Goal: Task Accomplishment & Management: Complete application form

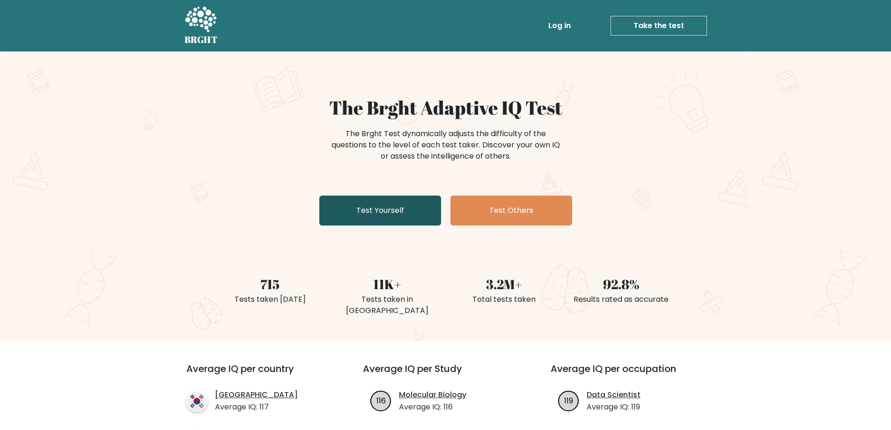
click at [406, 216] on link "Test Yourself" at bounding box center [380, 211] width 122 height 30
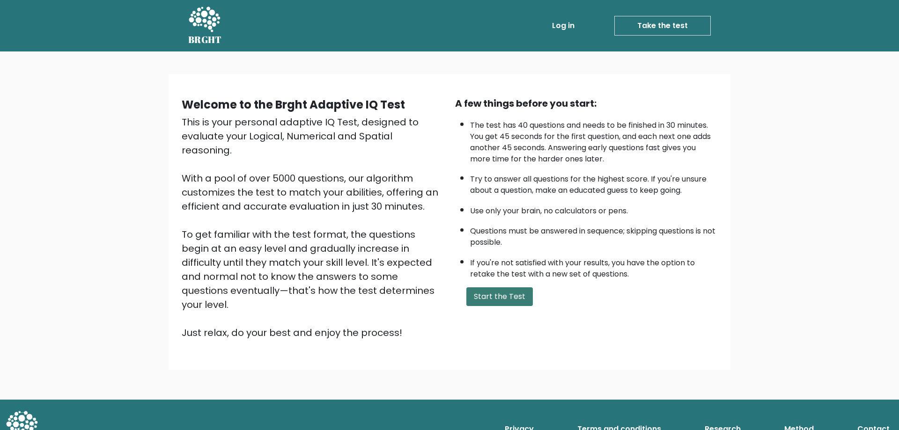
click at [511, 299] on button "Start the Test" at bounding box center [499, 297] width 66 height 19
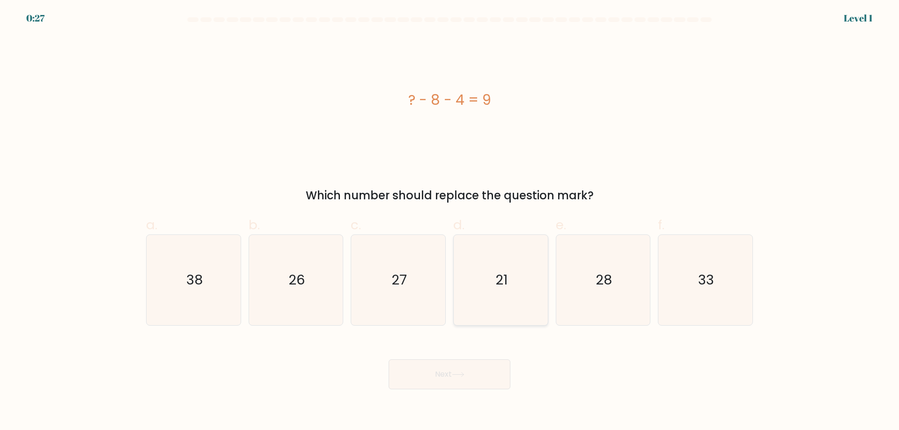
click at [502, 262] on icon "21" at bounding box center [501, 280] width 90 height 90
click at [450, 221] on input "d. 21" at bounding box center [450, 218] width 0 height 6
radio input "true"
click at [475, 376] on button "Next" at bounding box center [450, 375] width 122 height 30
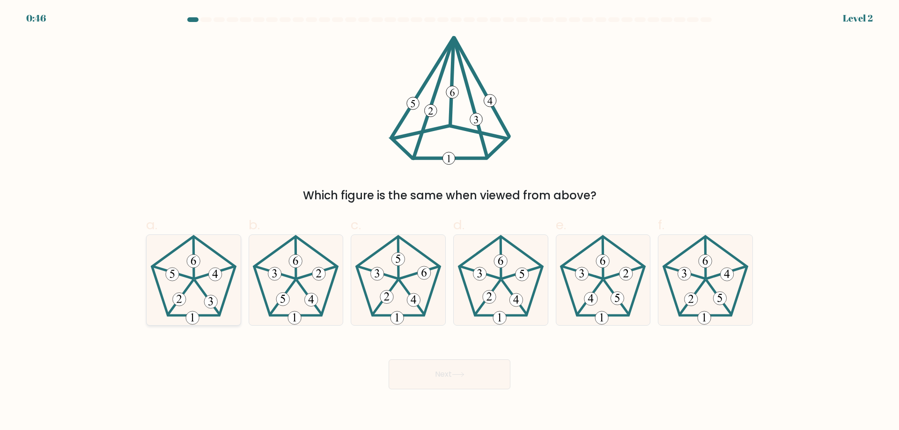
click at [178, 302] on icon at bounding box center [179, 299] width 5 height 8
click at [450, 221] on input "a." at bounding box center [450, 218] width 0 height 6
radio input "true"
click at [462, 369] on button "Next" at bounding box center [450, 375] width 122 height 30
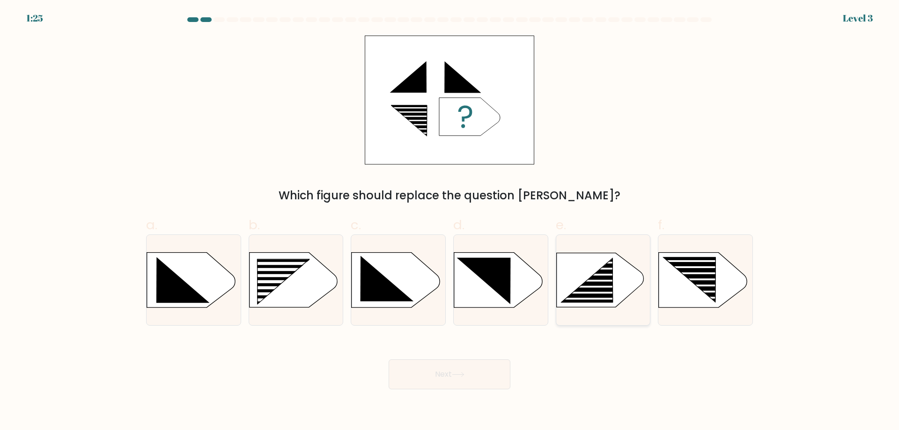
click at [562, 292] on rect at bounding box center [594, 293] width 74 height 2
click at [450, 221] on input "e." at bounding box center [450, 218] width 0 height 6
radio input "true"
click at [479, 376] on button "Next" at bounding box center [450, 375] width 122 height 30
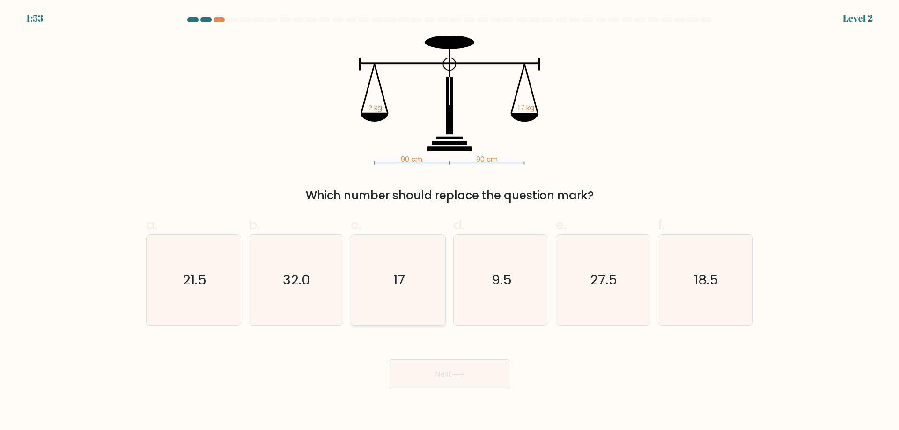
click at [424, 301] on icon "17" at bounding box center [398, 280] width 90 height 90
click at [450, 221] on input "c. 17" at bounding box center [450, 218] width 0 height 6
radio input "true"
click at [492, 378] on button "Next" at bounding box center [450, 375] width 122 height 30
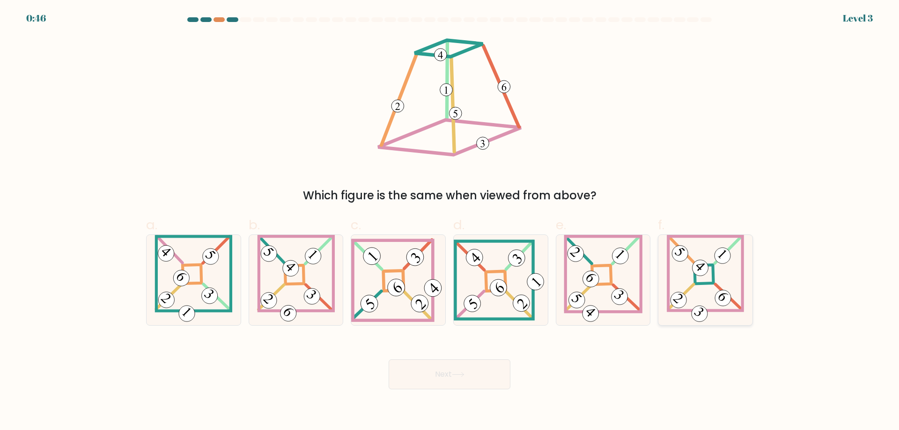
click at [731, 301] on 667 at bounding box center [729, 297] width 27 height 26
click at [450, 221] on input "f." at bounding box center [450, 218] width 0 height 6
radio input "true"
click at [421, 373] on button "Next" at bounding box center [450, 375] width 122 height 30
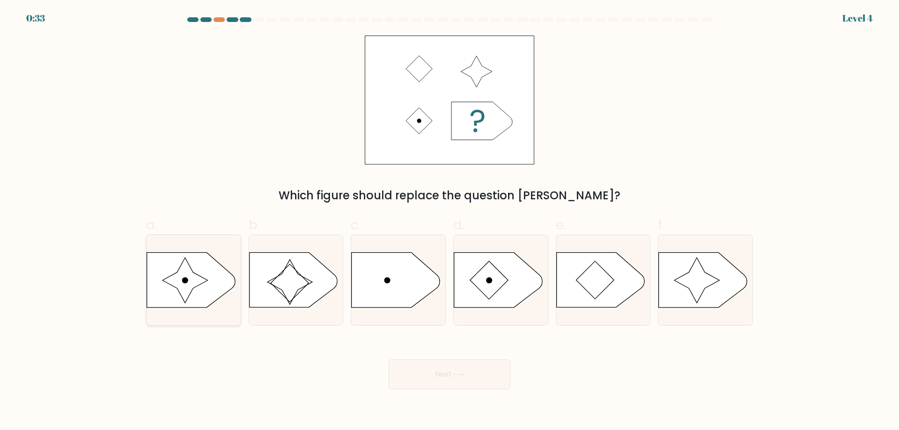
click at [199, 287] on icon at bounding box center [191, 280] width 88 height 55
click at [450, 221] on input "a." at bounding box center [450, 218] width 0 height 6
radio input "true"
click at [456, 375] on icon at bounding box center [458, 374] width 13 height 5
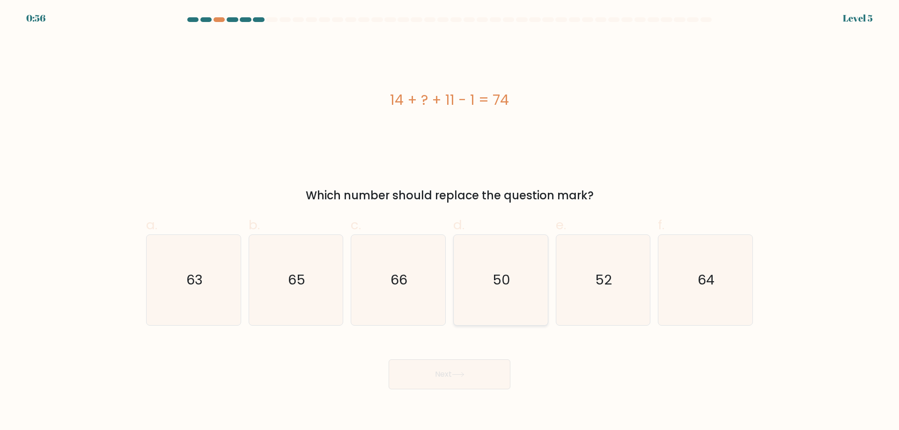
click at [491, 262] on icon "50" at bounding box center [501, 280] width 90 height 90
click at [450, 221] on input "d. 50" at bounding box center [450, 218] width 0 height 6
radio input "true"
click at [470, 377] on button "Next" at bounding box center [450, 375] width 122 height 30
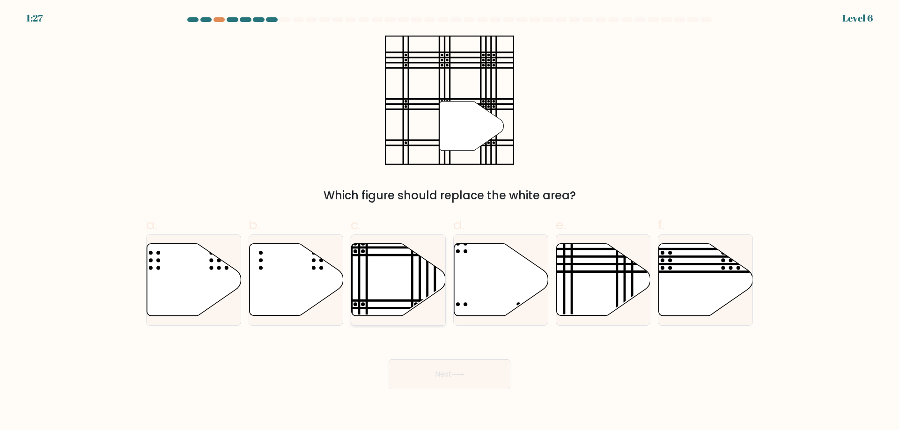
click at [428, 267] on line at bounding box center [428, 243] width 0 height 190
click at [450, 221] on input "c." at bounding box center [450, 218] width 0 height 6
radio input "true"
click at [471, 374] on button "Next" at bounding box center [450, 375] width 122 height 30
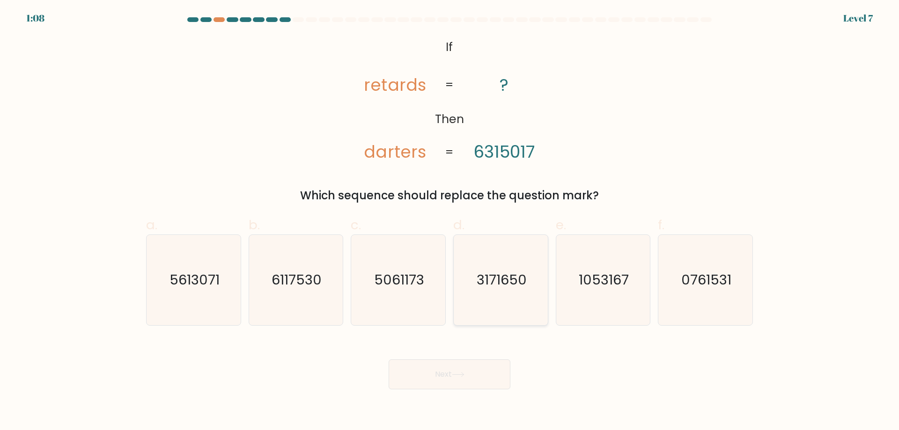
click at [518, 263] on icon "3171650" at bounding box center [501, 280] width 90 height 90
click at [450, 221] on input "d. 3171650" at bounding box center [450, 218] width 0 height 6
radio input "true"
click at [471, 383] on button "Next" at bounding box center [450, 375] width 122 height 30
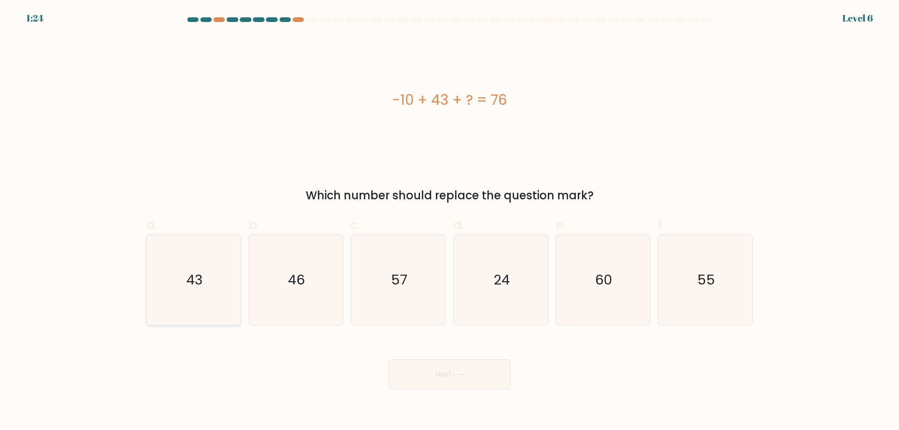
click at [215, 296] on icon "43" at bounding box center [193, 280] width 90 height 90
click at [450, 221] on input "a. 43" at bounding box center [450, 218] width 0 height 6
radio input "true"
click at [470, 390] on body "1:23 Level 6 a." at bounding box center [449, 215] width 899 height 430
click at [466, 382] on button "Next" at bounding box center [450, 375] width 122 height 30
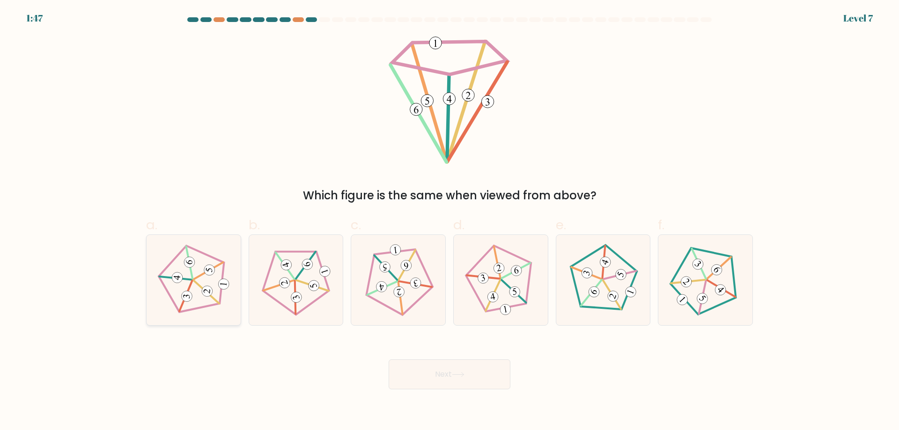
click at [176, 286] on icon at bounding box center [193, 280] width 72 height 72
click at [450, 221] on input "a." at bounding box center [450, 218] width 0 height 6
radio input "true"
click at [479, 383] on button "Next" at bounding box center [450, 375] width 122 height 30
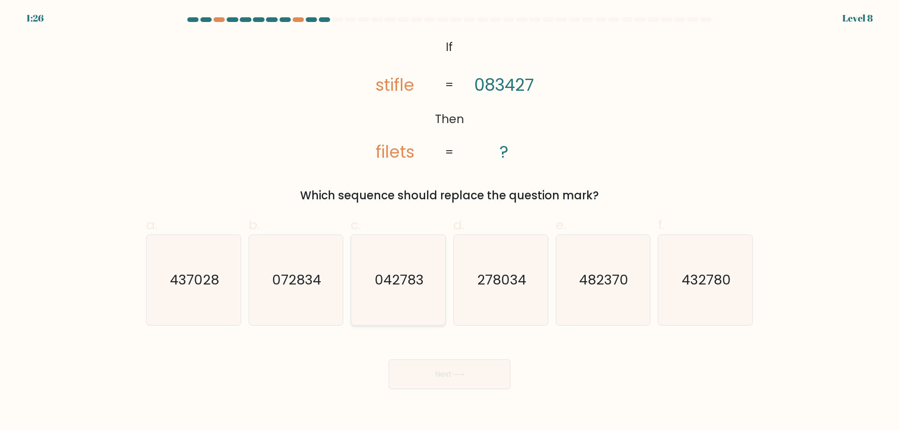
click at [412, 279] on text "042783" at bounding box center [399, 280] width 49 height 19
click at [450, 221] on input "c. 042783" at bounding box center [450, 218] width 0 height 6
radio input "true"
click at [457, 381] on button "Next" at bounding box center [450, 375] width 122 height 30
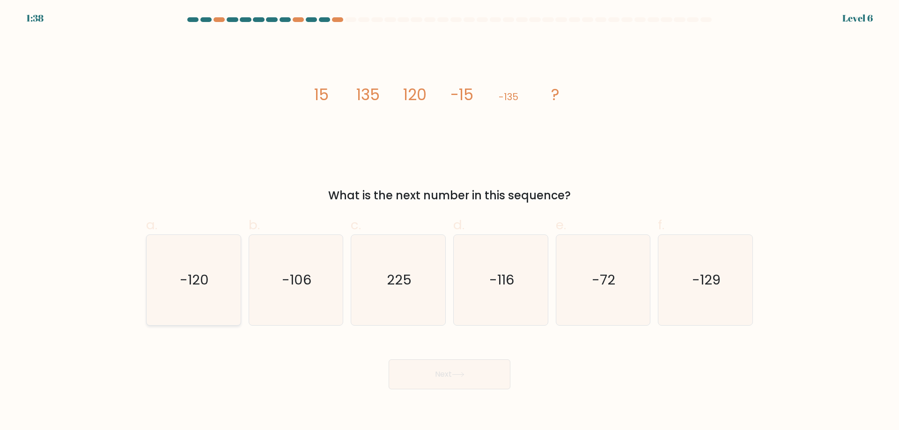
click at [221, 278] on icon "-120" at bounding box center [193, 280] width 90 height 90
click at [450, 221] on input "a. -120" at bounding box center [450, 218] width 0 height 6
radio input "true"
click at [511, 377] on div "Next" at bounding box center [449, 363] width 618 height 52
click at [494, 375] on button "Next" at bounding box center [450, 375] width 122 height 30
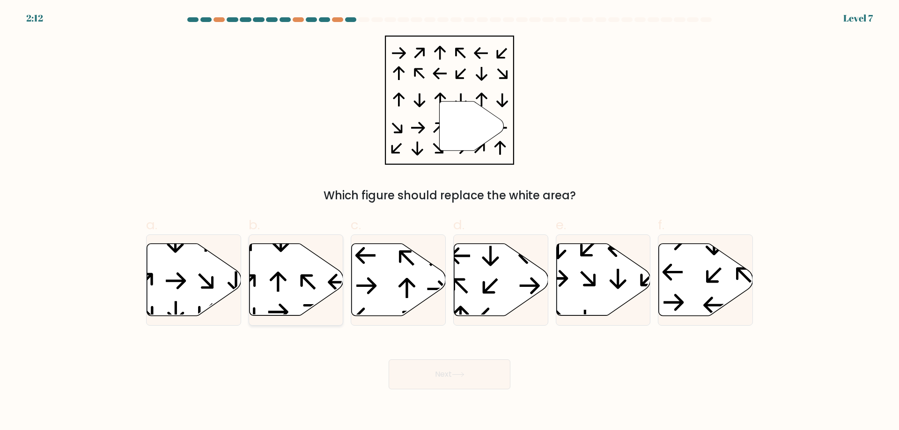
click at [266, 287] on icon at bounding box center [296, 280] width 94 height 72
click at [450, 221] on input "b." at bounding box center [450, 218] width 0 height 6
radio input "true"
click at [455, 377] on icon at bounding box center [458, 374] width 13 height 5
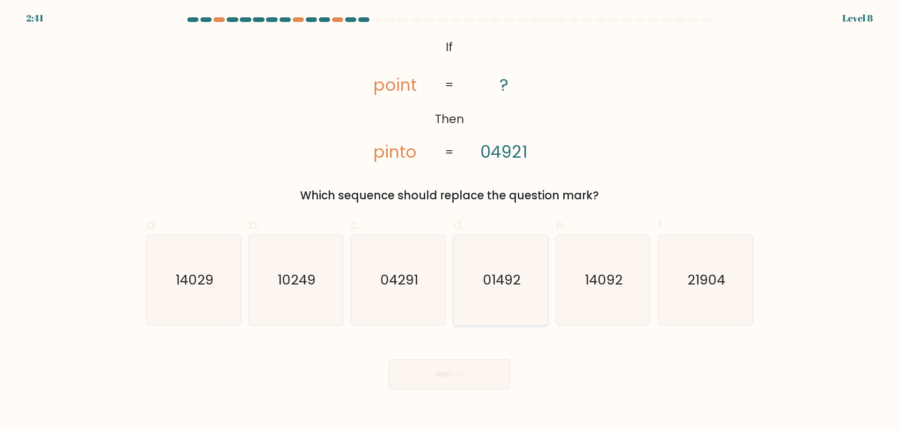
click at [510, 294] on icon "01492" at bounding box center [501, 280] width 90 height 90
click at [450, 221] on input "d. 01492" at bounding box center [450, 218] width 0 height 6
radio input "true"
click at [463, 378] on button "Next" at bounding box center [450, 375] width 122 height 30
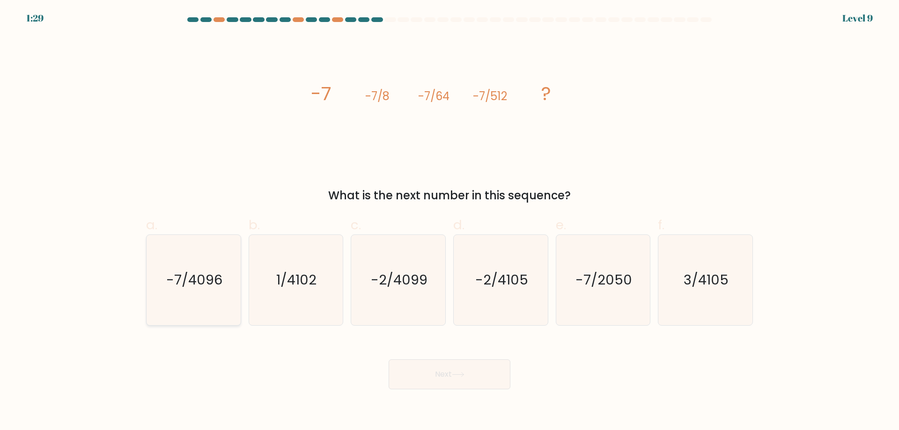
drag, startPoint x: 185, startPoint y: 303, endPoint x: 240, endPoint y: 309, distance: 55.2
click at [185, 302] on icon "-7/4096" at bounding box center [193, 280] width 90 height 90
click at [450, 221] on input "a. -7/4096" at bounding box center [450, 218] width 0 height 6
radio input "true"
click at [449, 381] on button "Next" at bounding box center [450, 375] width 122 height 30
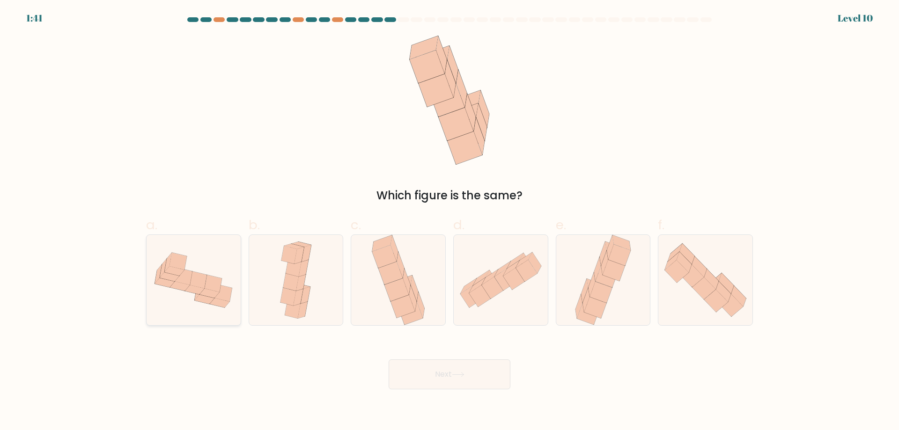
click at [213, 309] on icon at bounding box center [194, 280] width 94 height 71
click at [450, 221] on input "a." at bounding box center [450, 218] width 0 height 6
radio input "true"
click at [485, 379] on button "Next" at bounding box center [450, 375] width 122 height 30
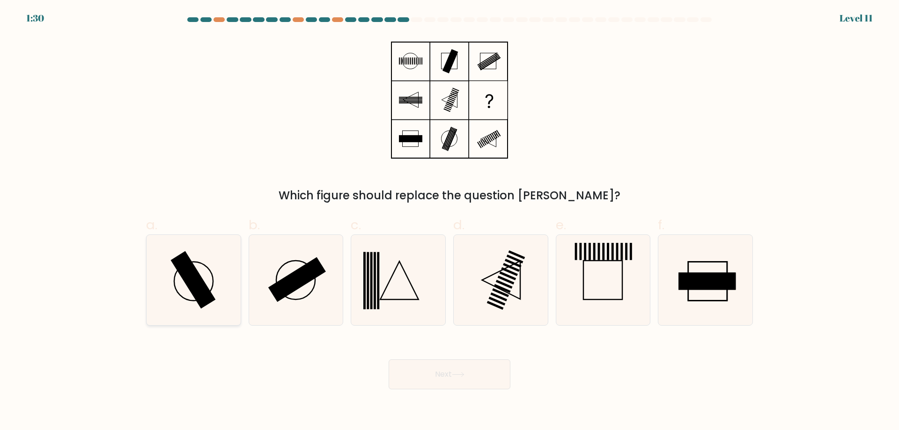
click at [230, 277] on icon at bounding box center [193, 280] width 90 height 90
click at [450, 221] on input "a." at bounding box center [450, 218] width 0 height 6
radio input "true"
click at [483, 383] on button "Next" at bounding box center [450, 375] width 122 height 30
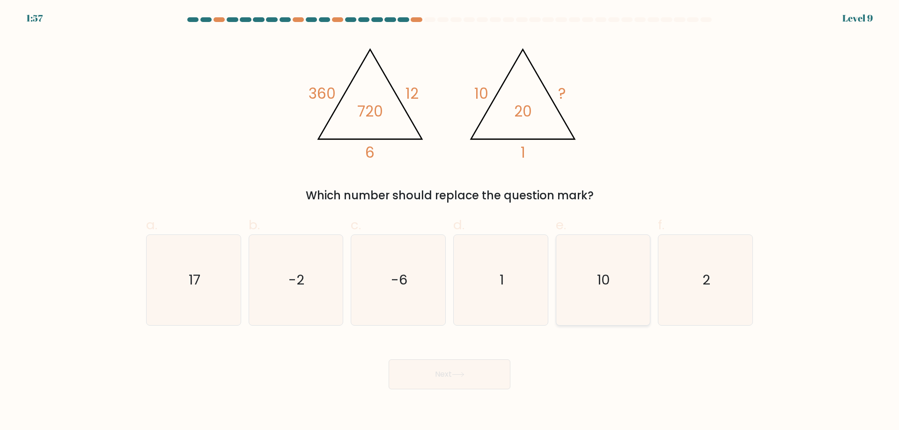
click at [602, 294] on icon "10" at bounding box center [603, 280] width 90 height 90
click at [450, 221] on input "e. 10" at bounding box center [450, 218] width 0 height 6
radio input "true"
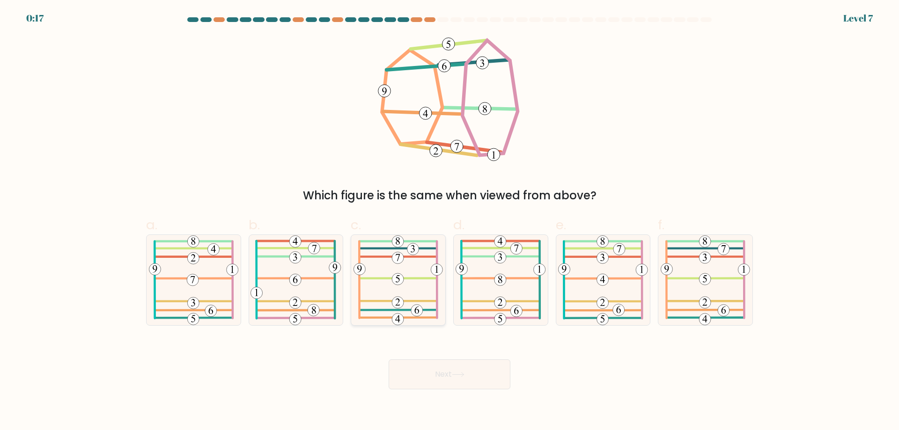
click at [420, 281] on icon at bounding box center [398, 280] width 89 height 90
click at [450, 221] on input "c." at bounding box center [450, 218] width 0 height 6
radio input "true"
click at [445, 368] on button "Next" at bounding box center [450, 375] width 122 height 30
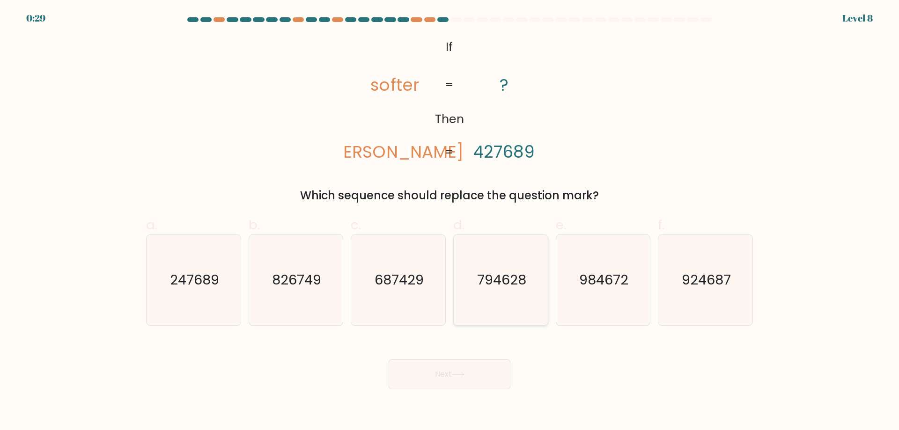
click at [535, 272] on icon "794628" at bounding box center [501, 280] width 90 height 90
click at [450, 221] on input "d. 794628" at bounding box center [450, 218] width 0 height 6
radio input "true"
click at [475, 367] on button "Next" at bounding box center [450, 375] width 122 height 30
